Goal: Consume media (video, audio)

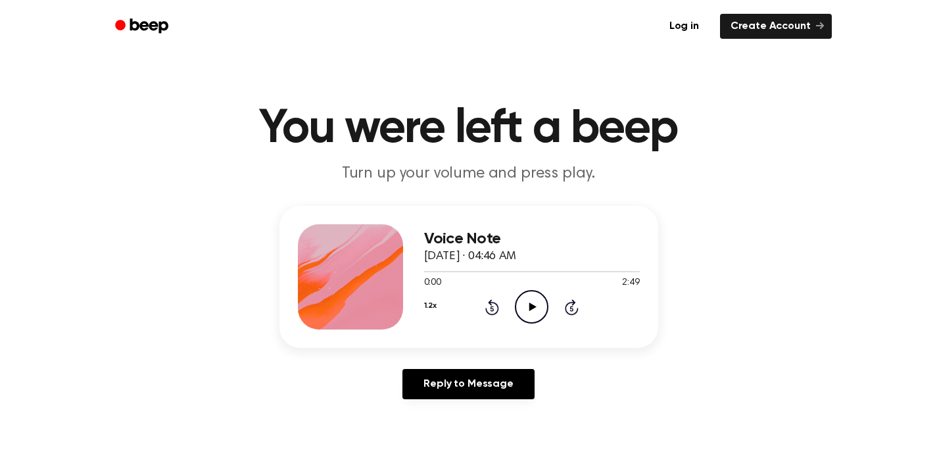
click at [523, 307] on icon "Play Audio" at bounding box center [532, 307] width 34 height 34
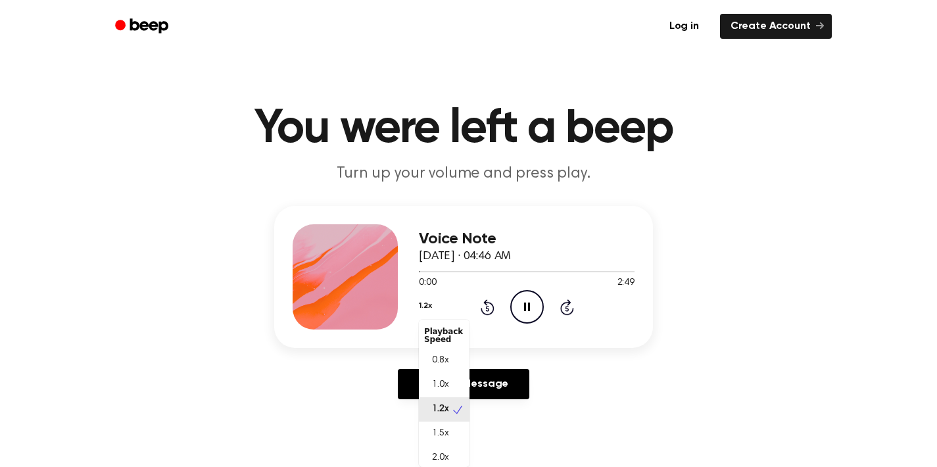
click at [431, 305] on button "1.2x" at bounding box center [425, 305] width 12 height 22
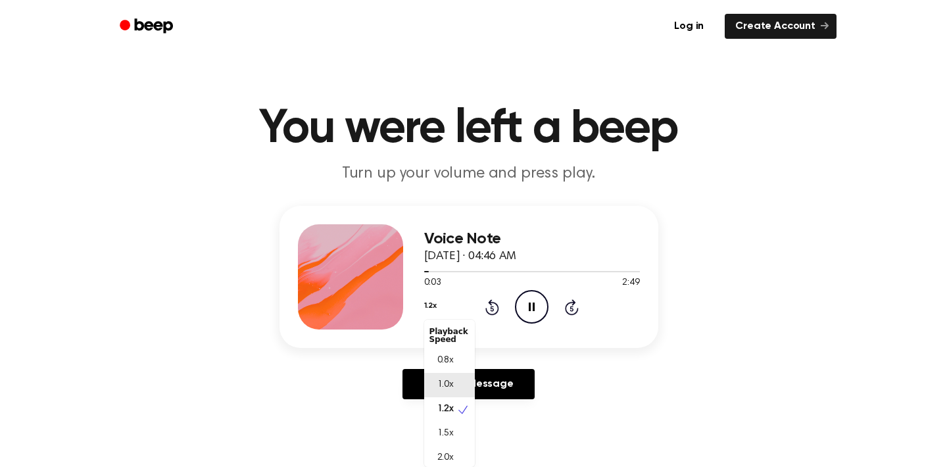
click at [452, 382] on span "1.0x" at bounding box center [445, 385] width 16 height 14
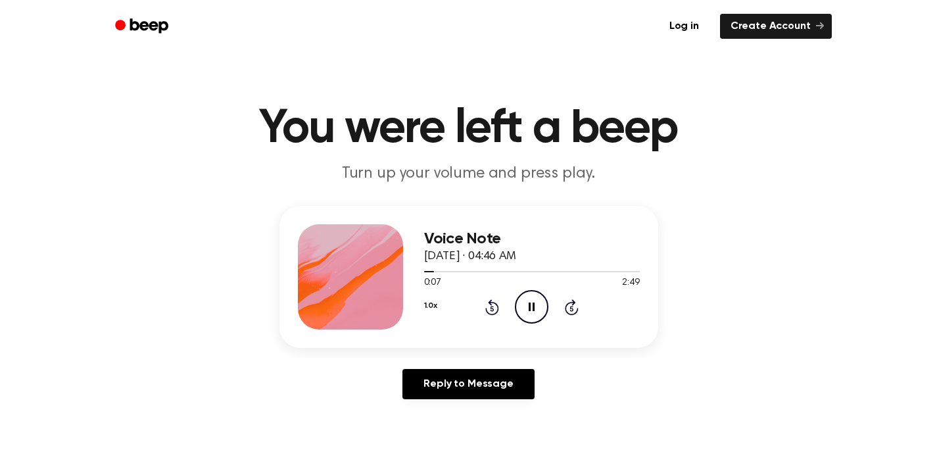
click at [490, 308] on icon "Rewind 5 seconds" at bounding box center [491, 306] width 14 height 17
click at [532, 311] on icon "Play Audio" at bounding box center [532, 307] width 34 height 34
